Goal: Navigation & Orientation: Find specific page/section

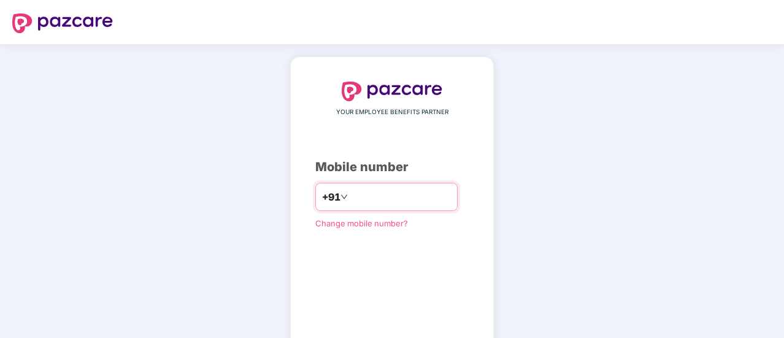
click at [373, 198] on input "number" at bounding box center [400, 197] width 101 height 20
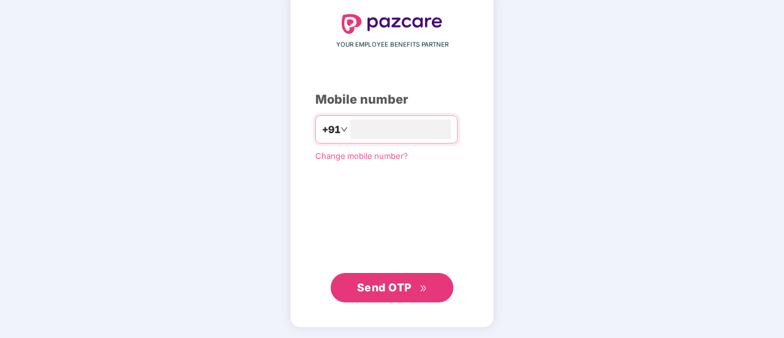
type input "**********"
click at [380, 283] on span "Send OTP" at bounding box center [384, 286] width 55 height 13
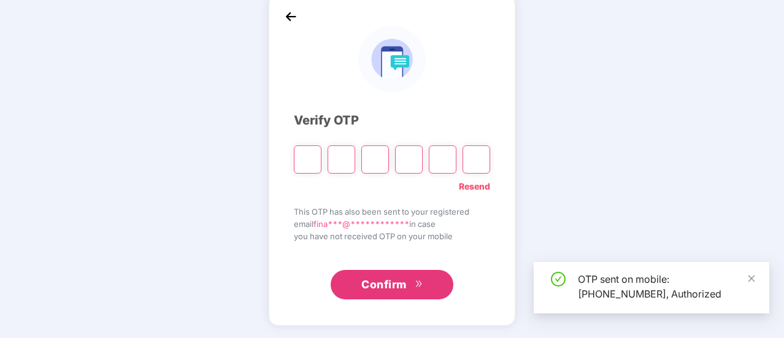
scroll to position [61, 0]
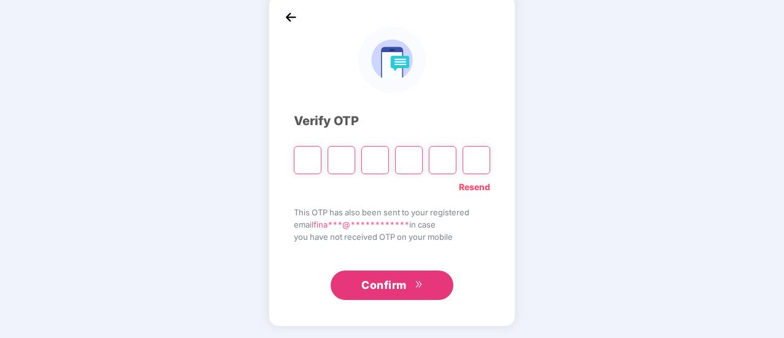
type input "*"
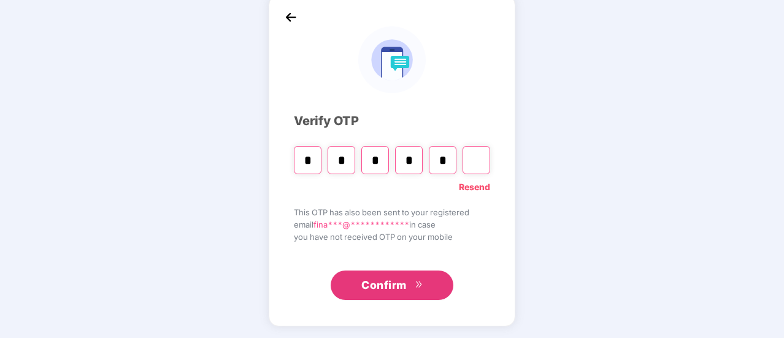
type input "*"
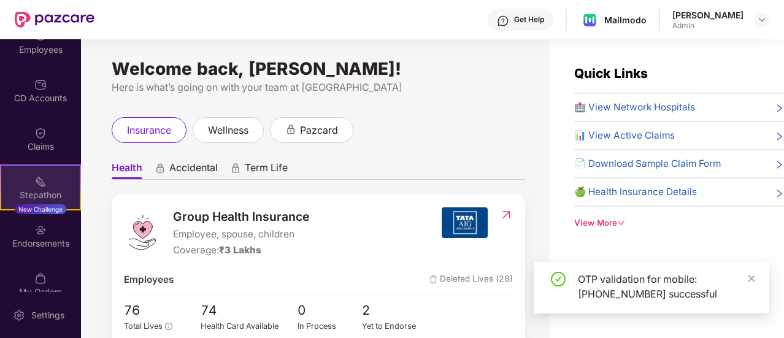
scroll to position [123, 0]
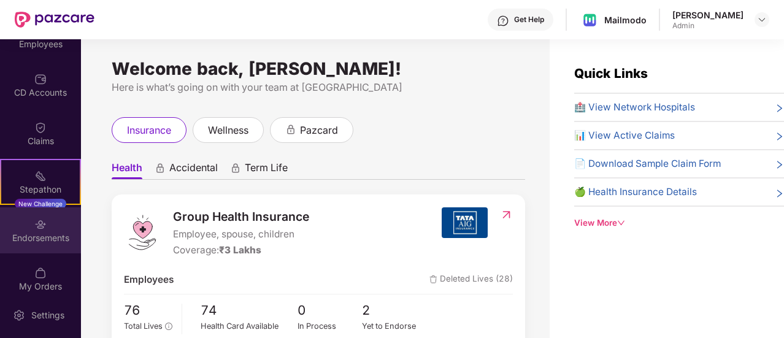
click at [42, 237] on div "Endorsements" at bounding box center [40, 238] width 81 height 12
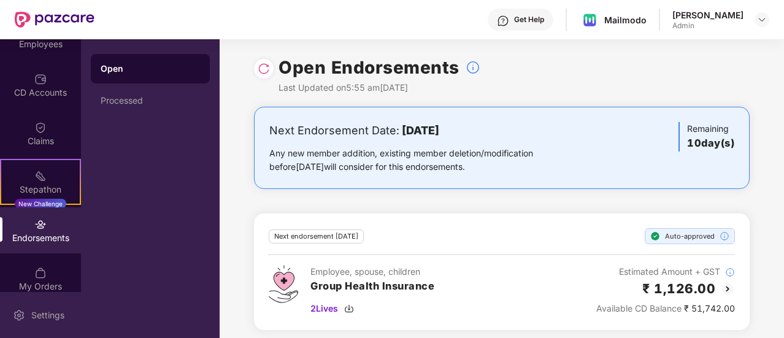
click at [37, 317] on div "Settings" at bounding box center [48, 315] width 40 height 12
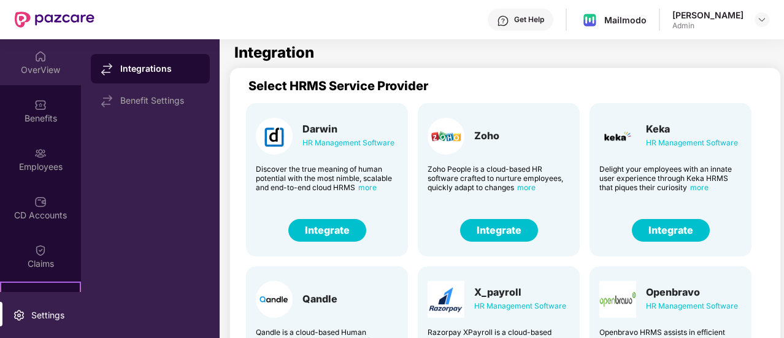
click at [28, 73] on div "OverView" at bounding box center [40, 70] width 81 height 12
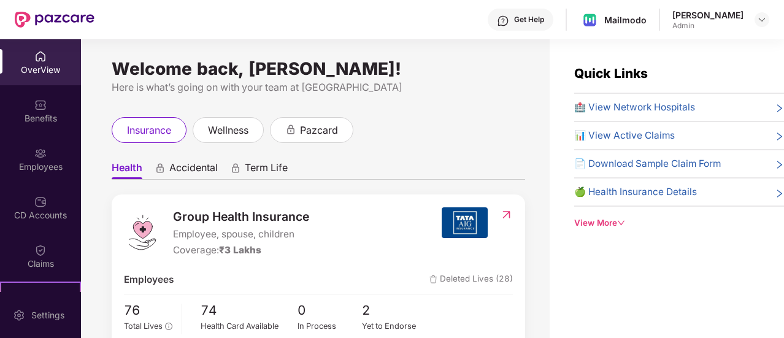
scroll to position [61, 0]
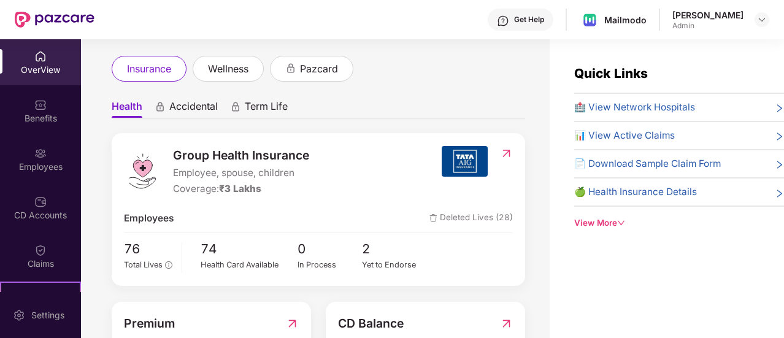
click at [593, 218] on div "View More" at bounding box center [679, 223] width 210 height 13
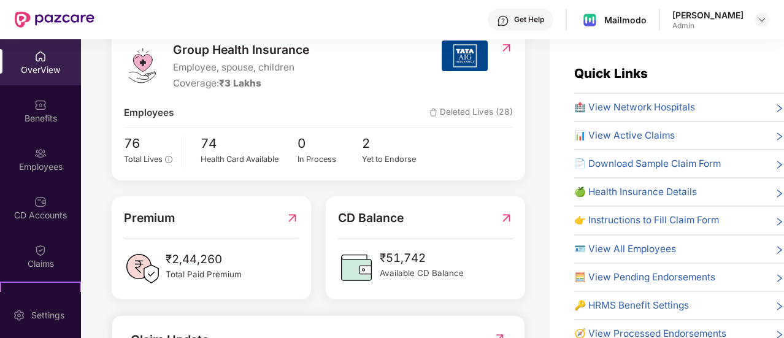
scroll to position [0, 0]
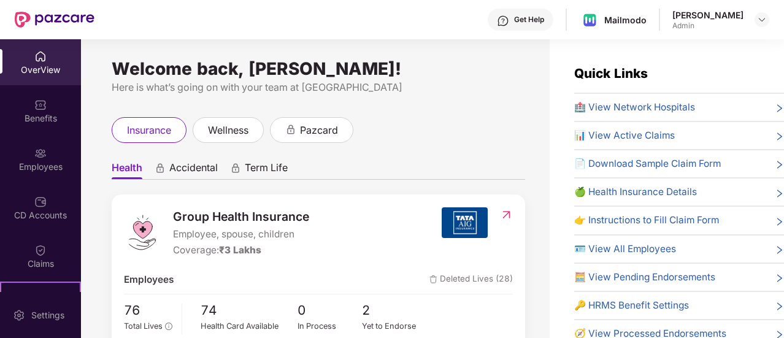
click at [266, 163] on span "Term Life" at bounding box center [266, 170] width 43 height 18
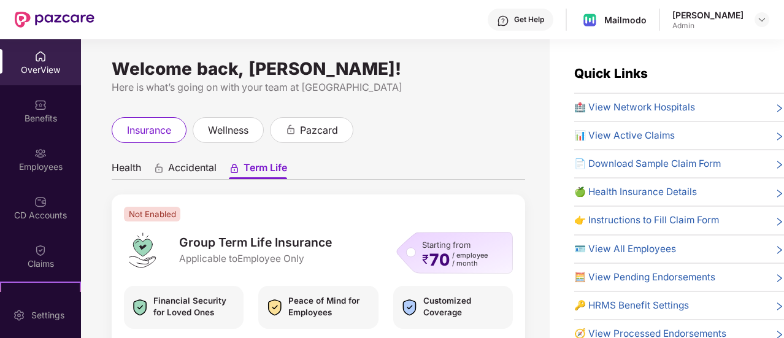
click at [182, 167] on span "Accidental" at bounding box center [192, 170] width 48 height 18
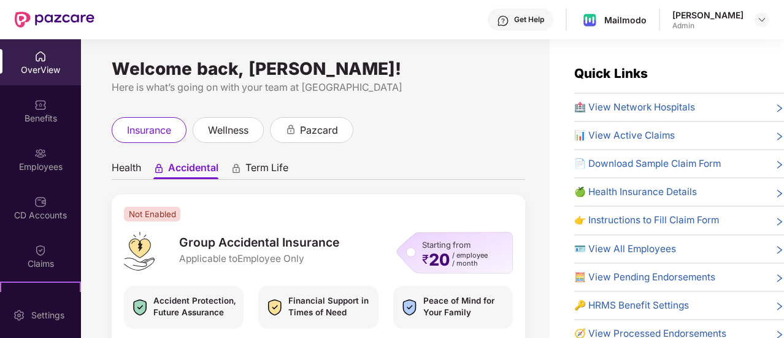
click at [119, 164] on span "Health" at bounding box center [126, 170] width 29 height 18
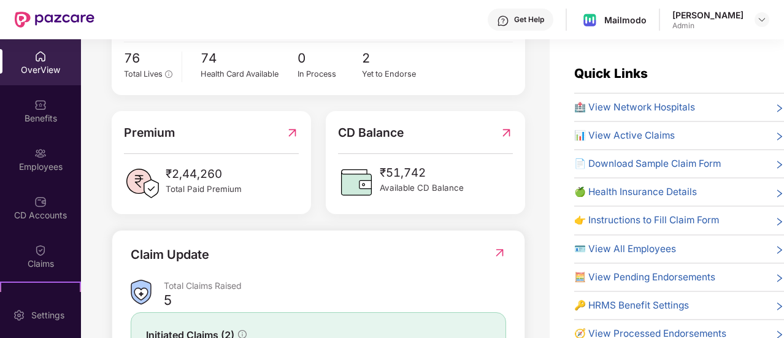
scroll to position [172, 0]
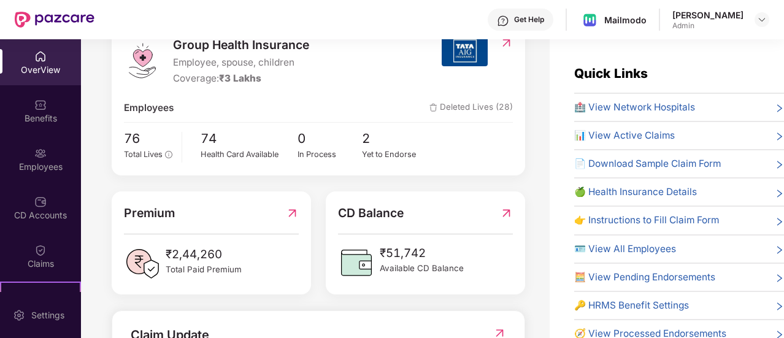
click at [292, 222] on img at bounding box center [292, 213] width 13 height 18
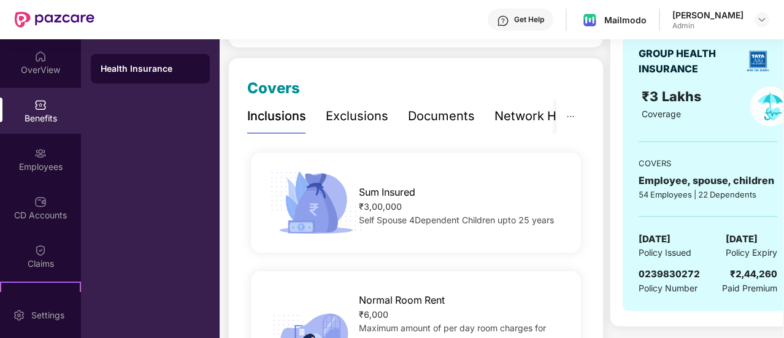
scroll to position [123, 0]
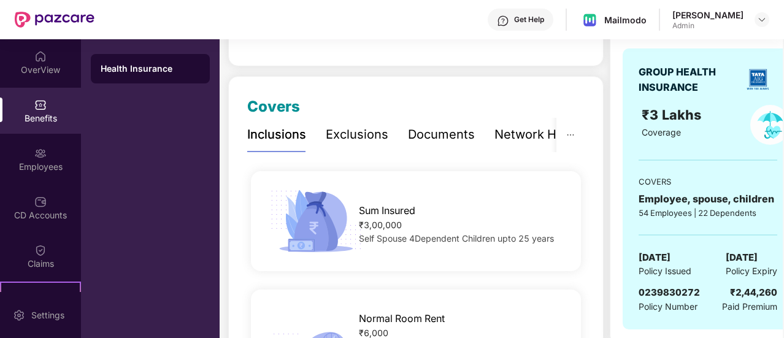
click at [448, 138] on div "Documents" at bounding box center [441, 134] width 67 height 19
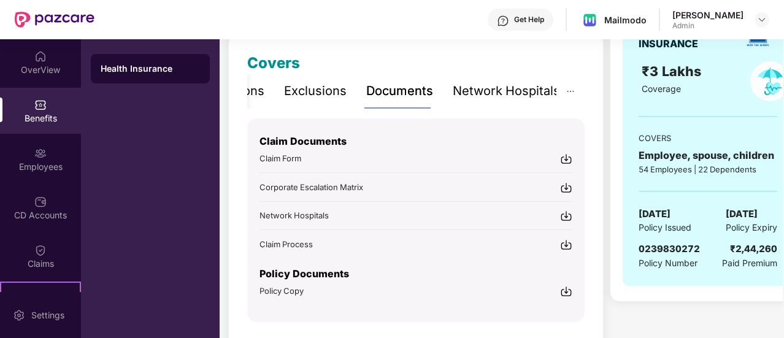
scroll to position [205, 0]
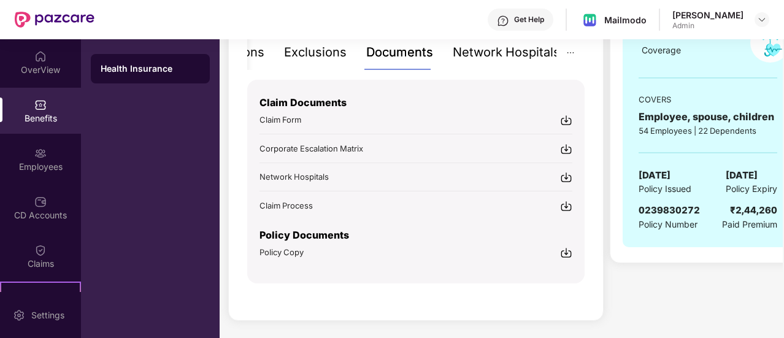
click at [564, 252] on img at bounding box center [566, 253] width 12 height 12
